Goal: Information Seeking & Learning: Learn about a topic

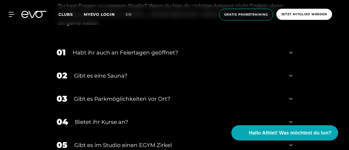
scroll to position [1648, 0]
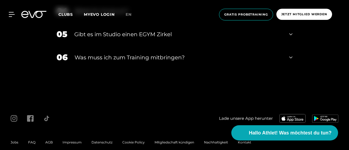
click at [31, 141] on span "FAQ" at bounding box center [31, 143] width 7 height 4
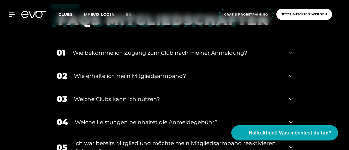
scroll to position [154, 0]
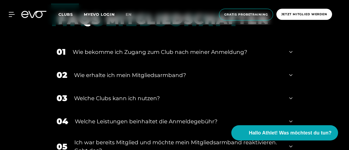
click at [122, 99] on div "Welche Clubs kann ich nutzen?" at bounding box center [178, 98] width 208 height 8
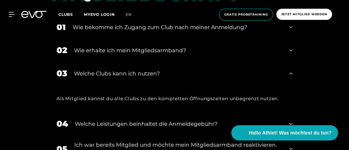
scroll to position [179, 0]
click at [144, 75] on div "Welche Clubs kann ich nutzen?" at bounding box center [178, 73] width 208 height 8
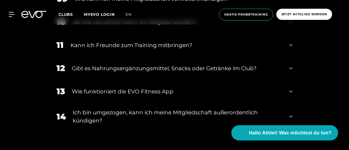
scroll to position [397, 0]
click at [151, 67] on div "Gibt es Nahrungsergänzungsmittel, Snacks oder Getränke im Club?" at bounding box center [177, 68] width 210 height 8
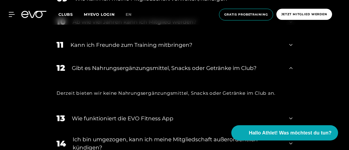
click at [151, 67] on div "Gibt es Nahrungsergänzungsmittel, Snacks oder Getränke im Club?" at bounding box center [177, 68] width 210 height 8
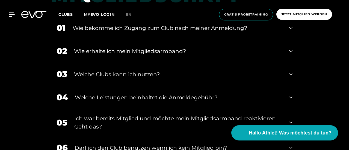
scroll to position [177, 0]
click at [128, 53] on div "Wie erhalte ich mein Mitgliedsarmband?" at bounding box center [178, 52] width 208 height 8
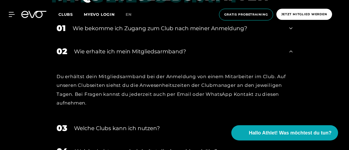
click at [128, 53] on div "Wie erhalte ich mein Mitgliedsarmband?" at bounding box center [178, 52] width 208 height 8
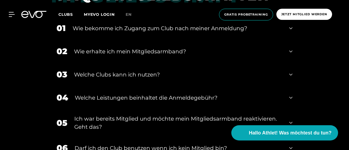
click at [124, 67] on div "03 Welche Clubs kann ich nutzen?" at bounding box center [174, 74] width 247 height 23
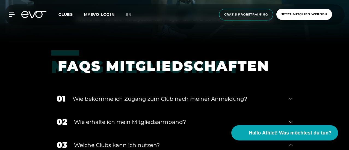
scroll to position [106, 0]
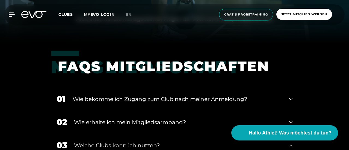
click at [128, 98] on div "Wie bekomme ich Zugang zum Club nach meiner Anmeldung?" at bounding box center [178, 99] width 210 height 8
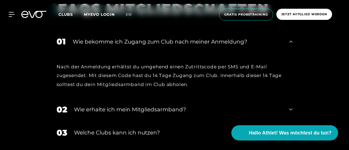
scroll to position [165, 0]
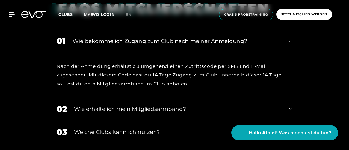
click at [133, 112] on div "Wie erhalte ich mein Mitgliedsarmband?" at bounding box center [178, 109] width 208 height 8
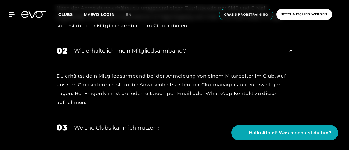
scroll to position [223, 0]
click at [134, 124] on div "Welche Clubs kann ich nutzen?" at bounding box center [178, 128] width 208 height 8
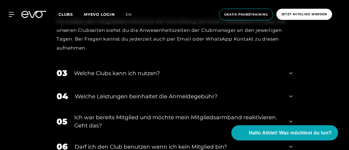
scroll to position [281, 0]
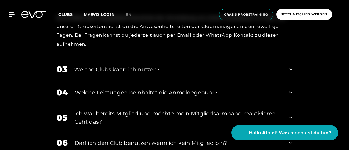
click at [141, 65] on div "03 Welche Clubs kann ich nutzen?" at bounding box center [174, 69] width 247 height 23
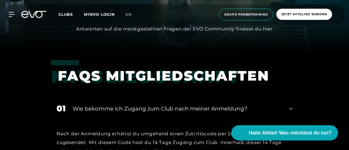
scroll to position [88, 0]
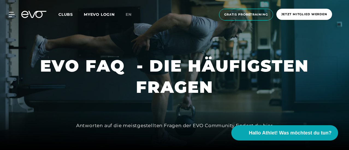
click at [73, 14] on span "Clubs" at bounding box center [65, 14] width 14 height 5
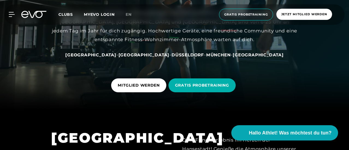
scroll to position [60, 0]
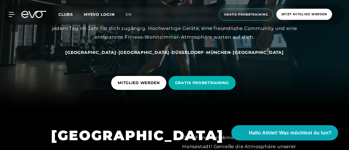
click at [171, 53] on span "Düsseldorf" at bounding box center [187, 52] width 32 height 5
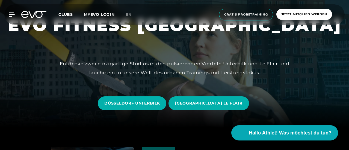
scroll to position [22, 0]
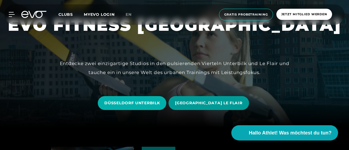
click at [194, 103] on span "[GEOGRAPHIC_DATA] LE FLAIR" at bounding box center [208, 103] width 67 height 6
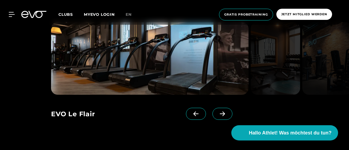
scroll to position [408, 0]
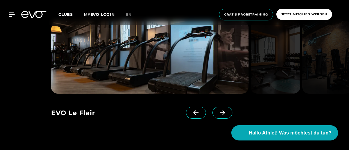
click at [212, 110] on span at bounding box center [222, 113] width 20 height 12
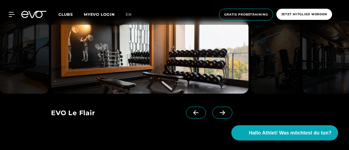
click at [212, 110] on span at bounding box center [222, 113] width 20 height 12
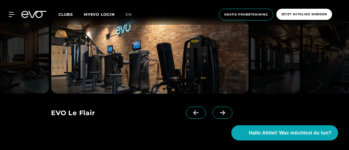
click at [212, 110] on span at bounding box center [222, 113] width 20 height 12
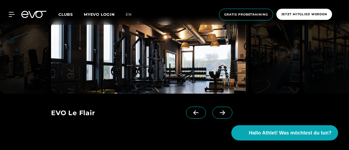
click at [212, 110] on span at bounding box center [222, 113] width 20 height 12
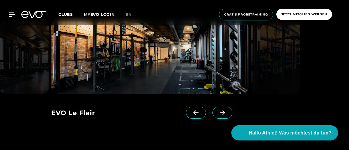
click at [198, 113] on div at bounding box center [205, 118] width 38 height 22
click at [191, 113] on icon at bounding box center [196, 113] width 10 height 5
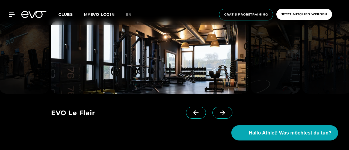
click at [191, 113] on icon at bounding box center [196, 113] width 10 height 5
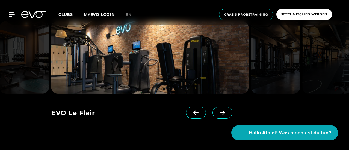
click at [212, 114] on span at bounding box center [222, 113] width 20 height 12
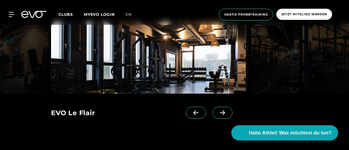
click at [212, 114] on span at bounding box center [222, 113] width 20 height 12
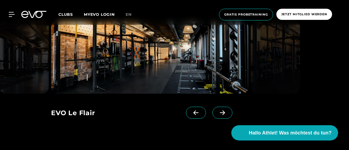
click at [212, 114] on span at bounding box center [222, 113] width 20 height 12
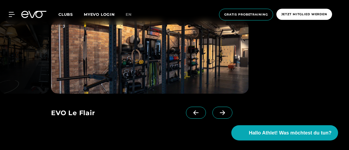
click at [212, 114] on span at bounding box center [222, 113] width 20 height 12
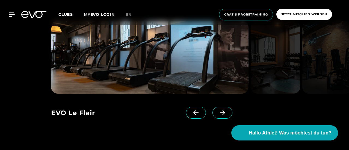
click at [212, 114] on span at bounding box center [222, 113] width 20 height 12
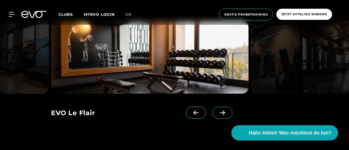
click at [212, 114] on span at bounding box center [222, 113] width 20 height 12
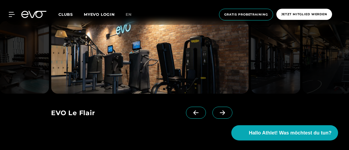
click at [193, 113] on icon at bounding box center [195, 113] width 5 height 5
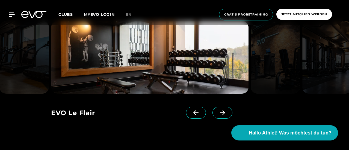
click at [193, 113] on icon at bounding box center [195, 113] width 5 height 5
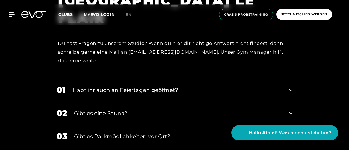
scroll to position [1500, 0]
click at [166, 86] on div "Habt ihr auch an Feiertagen geöffnet?" at bounding box center [178, 90] width 210 height 8
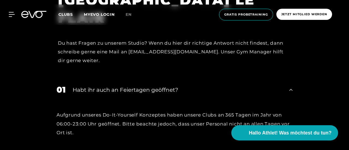
click at [166, 86] on div "Habt ihr auch an Feiertagen geöffnet?" at bounding box center [178, 90] width 210 height 8
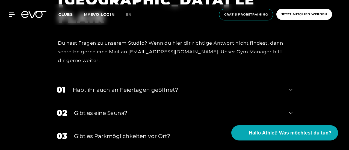
click at [140, 112] on div "02 Gibt es eine Sauna?" at bounding box center [174, 113] width 247 height 23
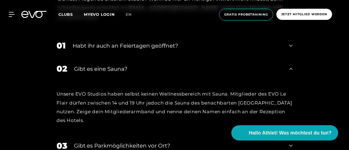
scroll to position [1544, 0]
click at [143, 65] on div "Gibt es eine Sauna?" at bounding box center [178, 69] width 208 height 8
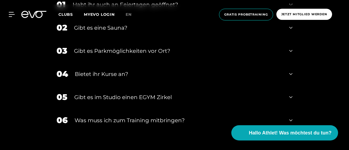
scroll to position [1586, 0]
click at [166, 115] on div "06 Was muss ich zum Training mitbringen?" at bounding box center [174, 120] width 247 height 23
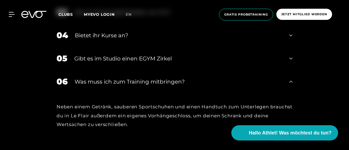
scroll to position [1624, 0]
click at [179, 78] on div "Was muss ich zum Training mitbringen?" at bounding box center [179, 82] width 208 height 8
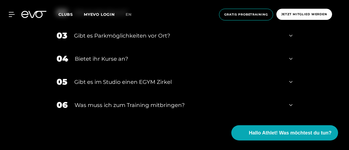
scroll to position [1600, 0]
click at [153, 55] on div "Bietet ihr Kurse an?" at bounding box center [178, 59] width 207 height 8
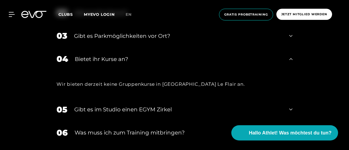
click at [153, 55] on div "Bietet ihr Kurse an?" at bounding box center [178, 59] width 207 height 8
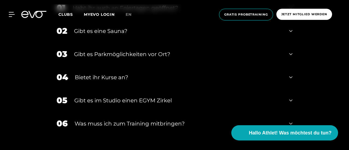
scroll to position [1582, 0]
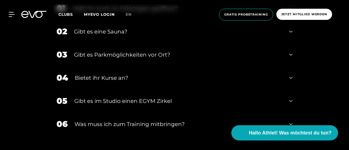
click at [162, 51] on div "Gibt es Parkmöglichkeiten vor Ort?" at bounding box center [178, 55] width 208 height 8
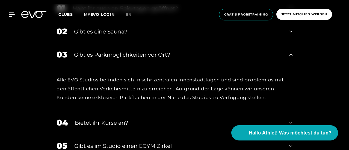
click at [162, 51] on div "Gibt es Parkmöglichkeiten vor Ort?" at bounding box center [178, 55] width 208 height 8
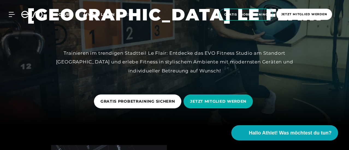
scroll to position [0, 0]
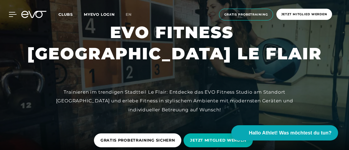
click at [9, 13] on icon at bounding box center [13, 14] width 8 height 5
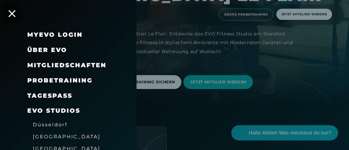
click at [8, 13] on icon at bounding box center [11, 13] width 7 height 7
